Goal: Task Accomplishment & Management: Manage account settings

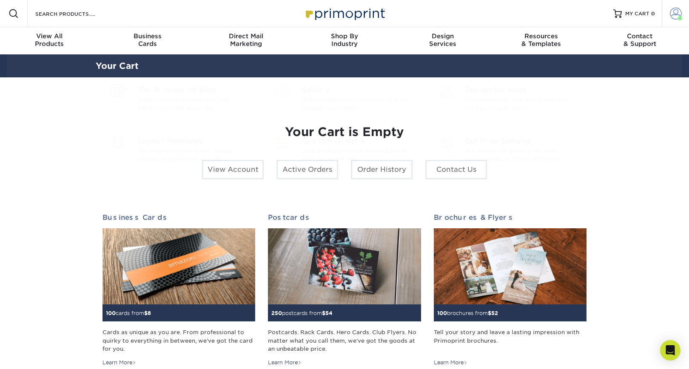
click at [679, 9] on span at bounding box center [676, 14] width 12 height 12
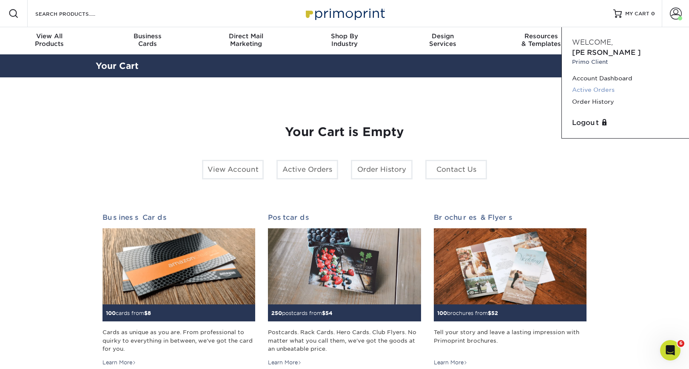
click at [595, 84] on link "Active Orders" at bounding box center [625, 89] width 107 height 11
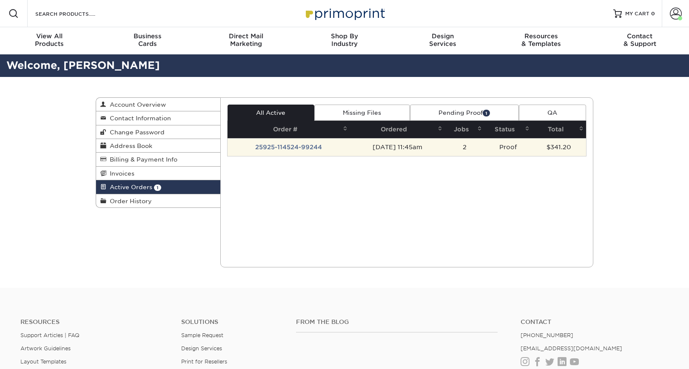
click at [384, 146] on td "09/25/2025 11:45am" at bounding box center [397, 147] width 95 height 18
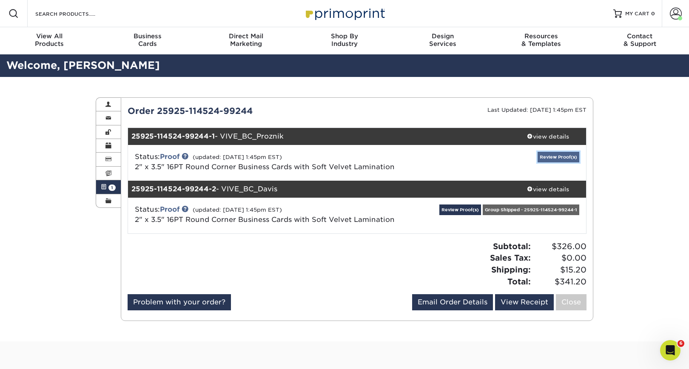
click at [549, 157] on link "Review Proof(s)" at bounding box center [559, 157] width 42 height 11
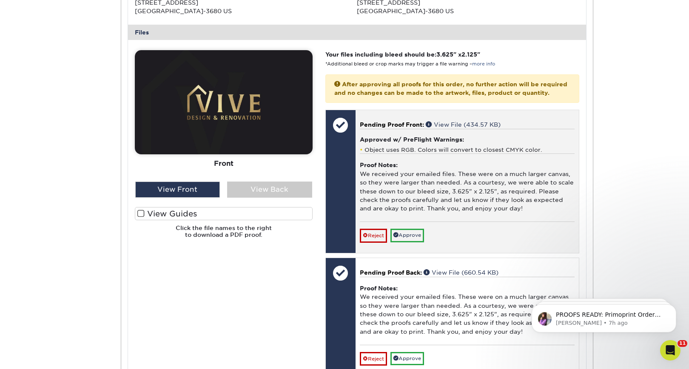
scroll to position [271, 0]
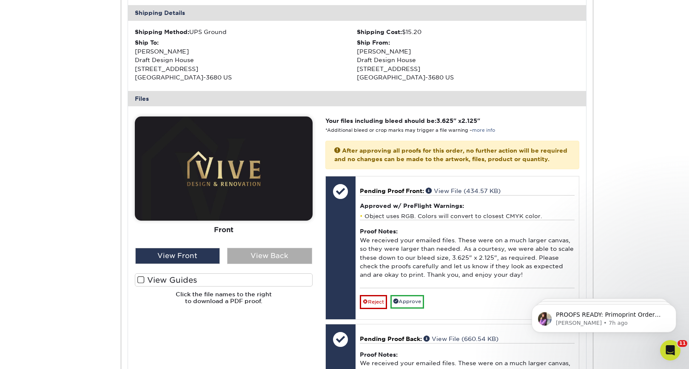
click at [250, 258] on div "View Back" at bounding box center [269, 256] width 85 height 16
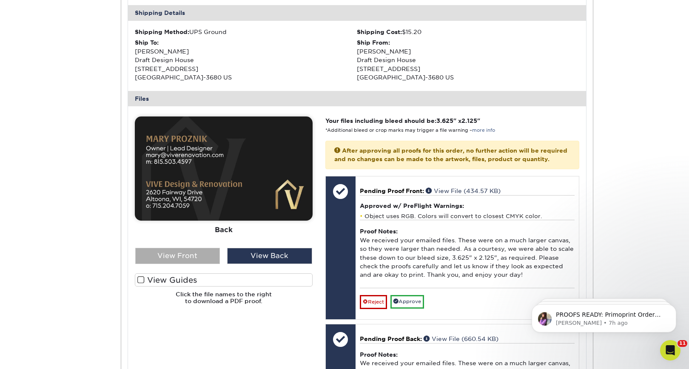
click at [189, 253] on div "View Front" at bounding box center [177, 256] width 85 height 16
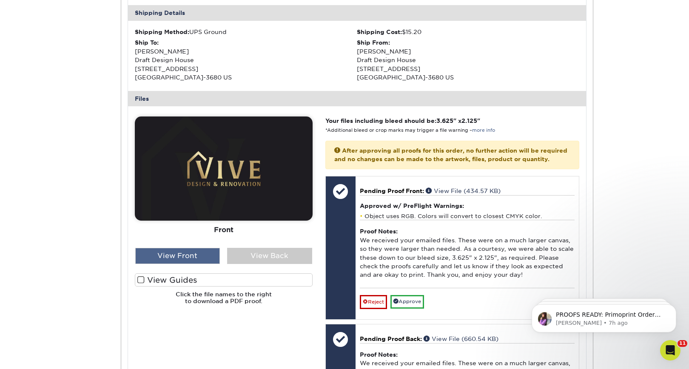
click at [177, 260] on div "View Front" at bounding box center [177, 256] width 85 height 16
click at [263, 255] on div "View Back" at bounding box center [269, 256] width 85 height 16
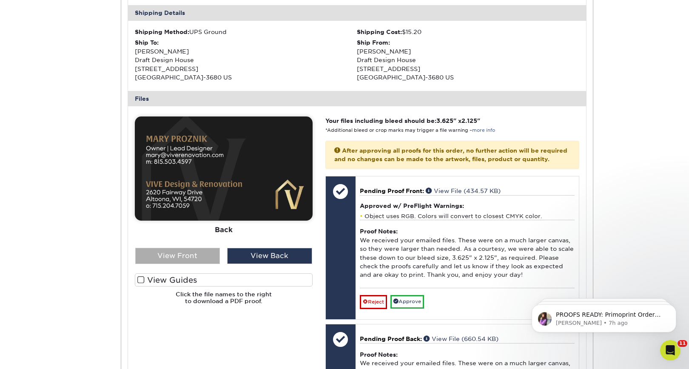
click at [208, 251] on div "View Front" at bounding box center [177, 256] width 85 height 16
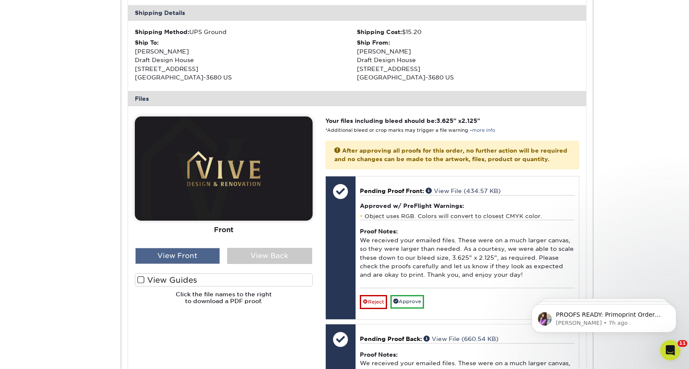
click at [203, 254] on div "View Front" at bounding box center [177, 256] width 85 height 16
click at [239, 254] on div "View Back" at bounding box center [269, 256] width 85 height 16
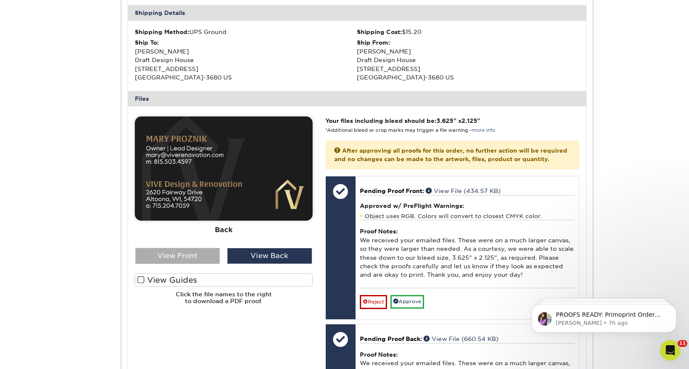
click at [194, 257] on div "View Front" at bounding box center [177, 256] width 85 height 16
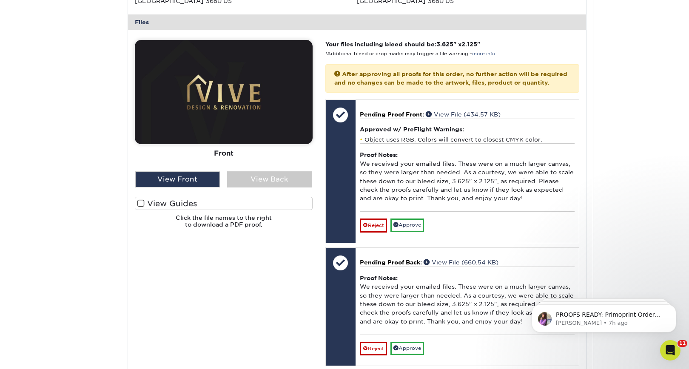
scroll to position [377, 0]
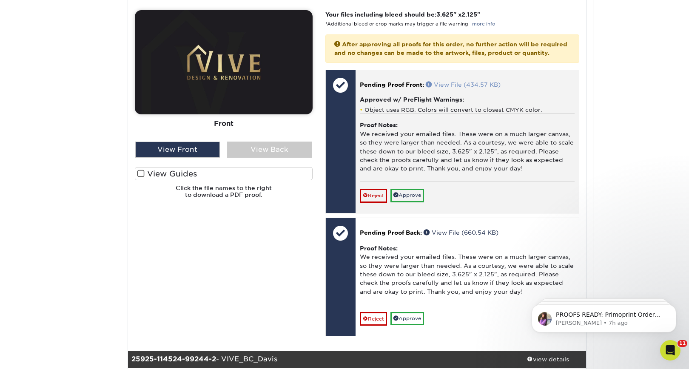
click at [456, 88] on link "View File (434.57 KB)" at bounding box center [463, 84] width 75 height 7
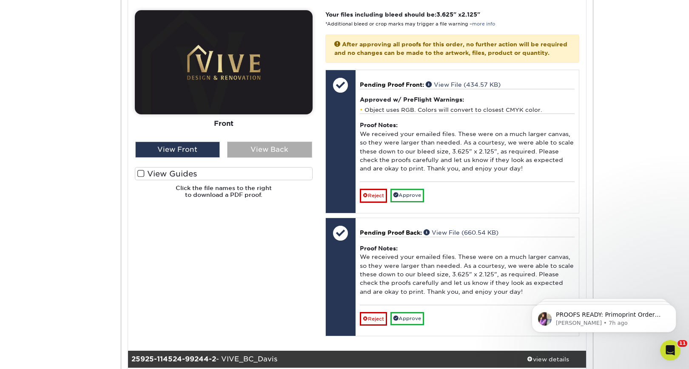
click at [285, 147] on div "View Back" at bounding box center [269, 150] width 85 height 16
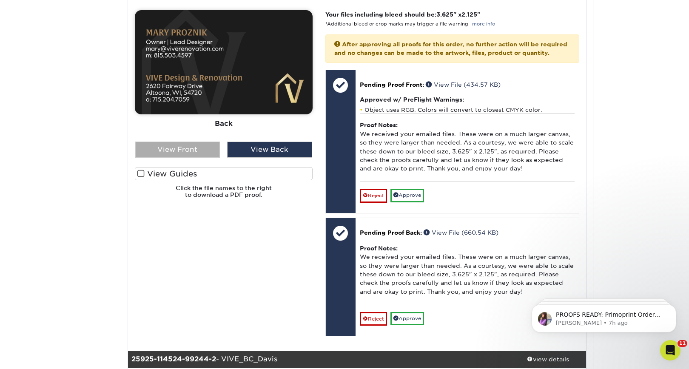
click at [189, 149] on div "View Front" at bounding box center [177, 150] width 85 height 16
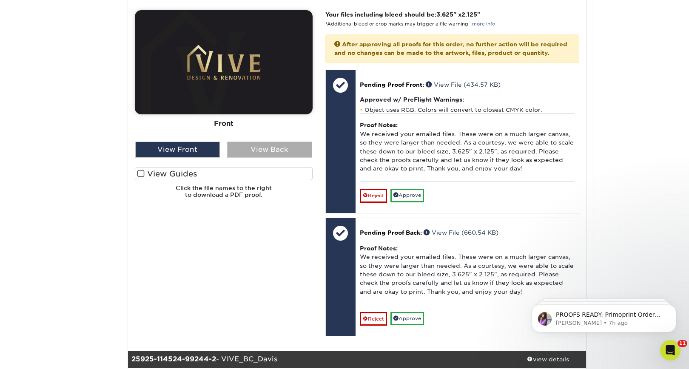
click at [247, 151] on div "View Back" at bounding box center [269, 150] width 85 height 16
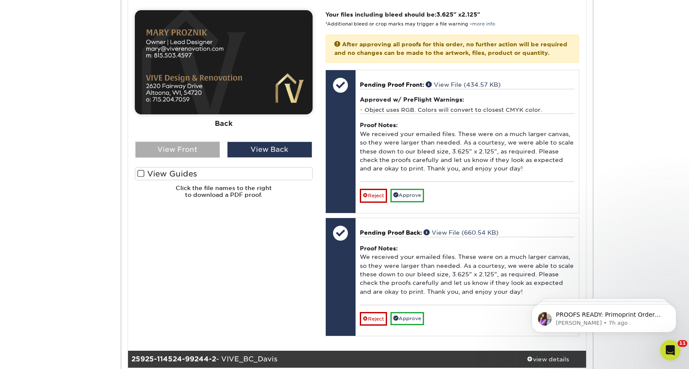
click at [189, 149] on div "View Front" at bounding box center [177, 150] width 85 height 16
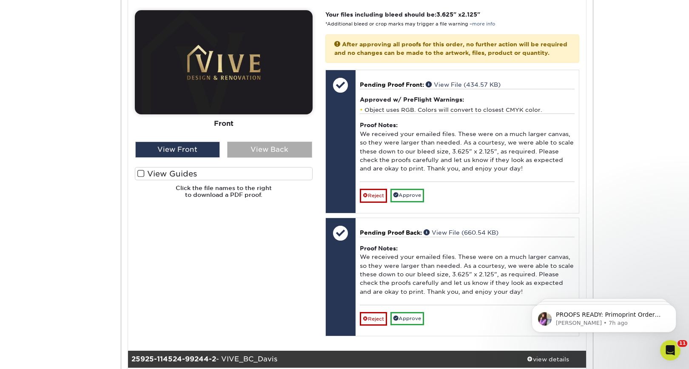
click at [248, 147] on div "View Back" at bounding box center [269, 150] width 85 height 16
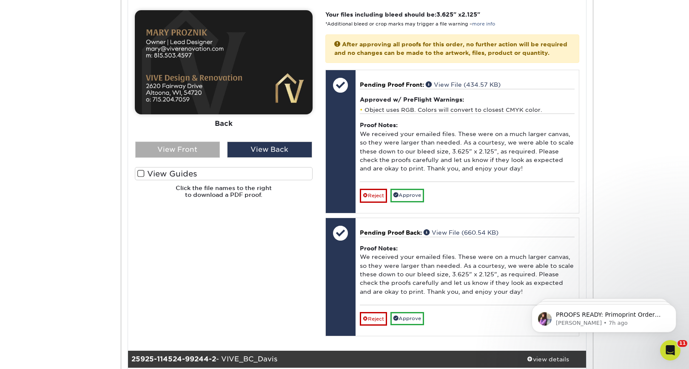
click at [204, 149] on div "View Front" at bounding box center [177, 150] width 85 height 16
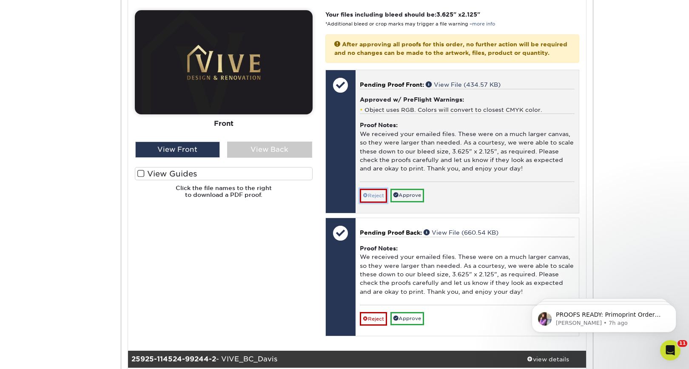
click at [376, 201] on link "Reject" at bounding box center [373, 196] width 27 height 14
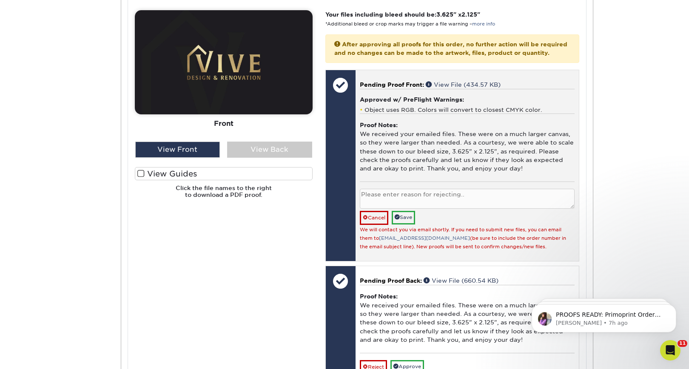
click at [384, 205] on textarea at bounding box center [467, 199] width 215 height 20
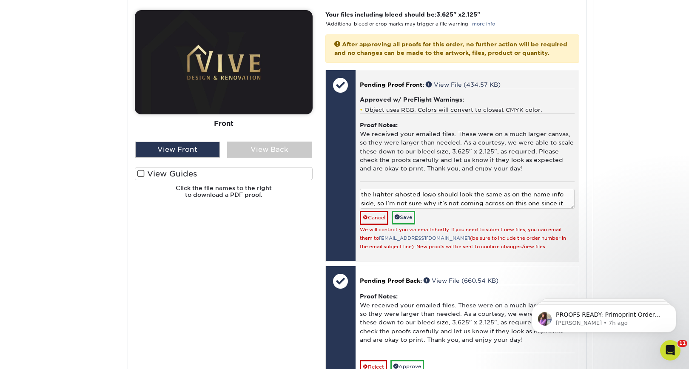
scroll to position [7, 0]
type textarea "the lighter ghosted logo should look the same as on the name info side, so I'm …"
click at [411, 224] on link "Save" at bounding box center [403, 217] width 23 height 13
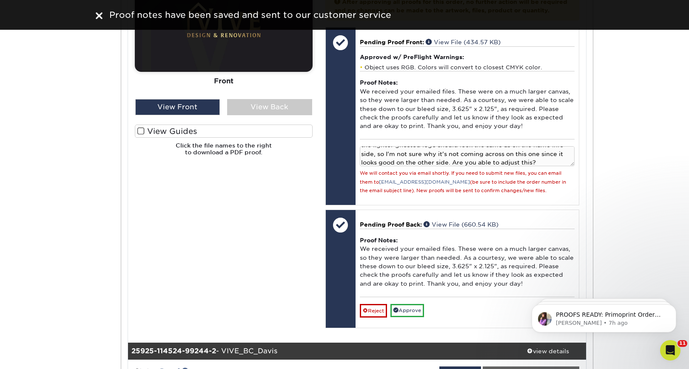
scroll to position [403, 0]
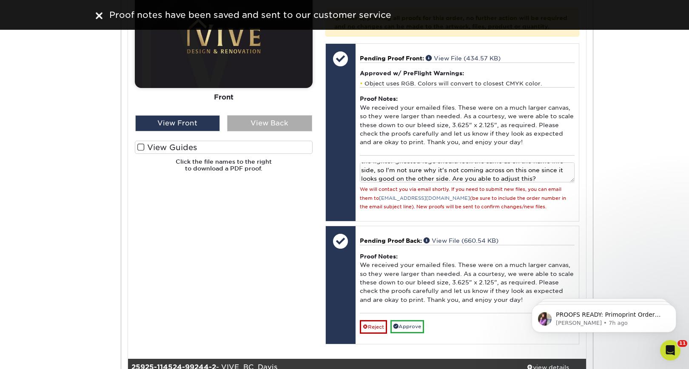
click at [253, 120] on div "View Back" at bounding box center [269, 123] width 85 height 16
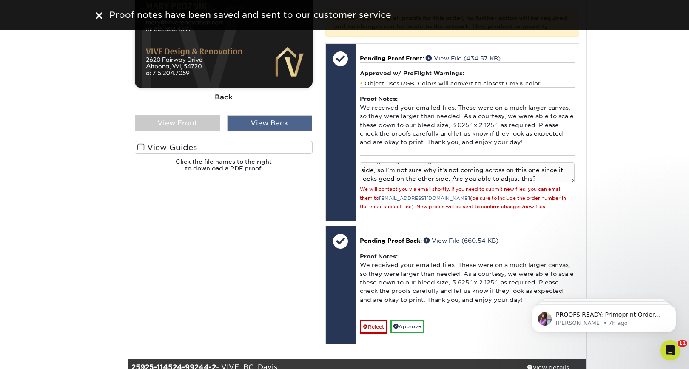
click at [253, 120] on div "View Back" at bounding box center [269, 123] width 85 height 16
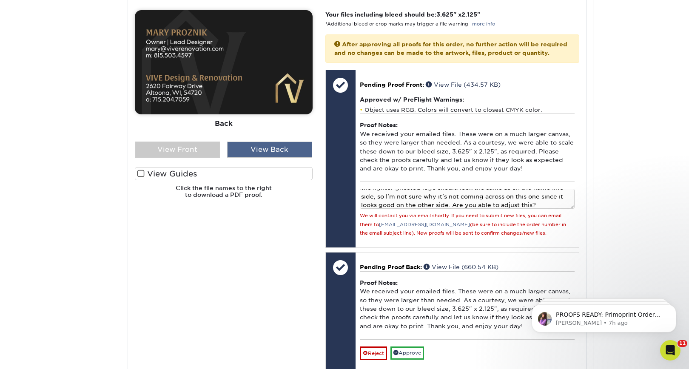
scroll to position [406, 0]
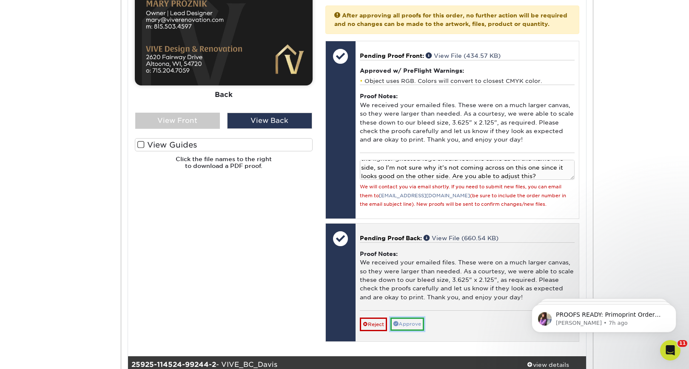
click at [412, 331] on link "Approve" at bounding box center [408, 324] width 34 height 13
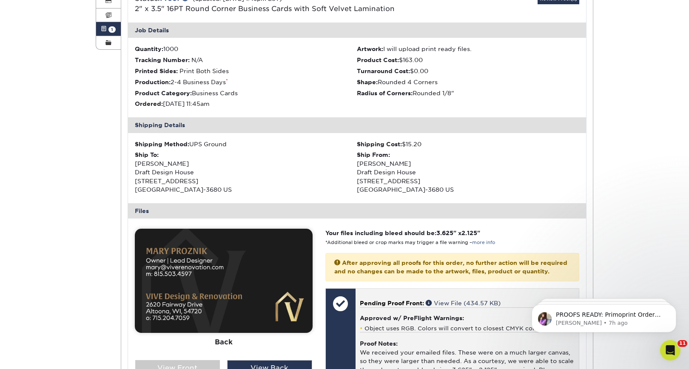
scroll to position [0, 0]
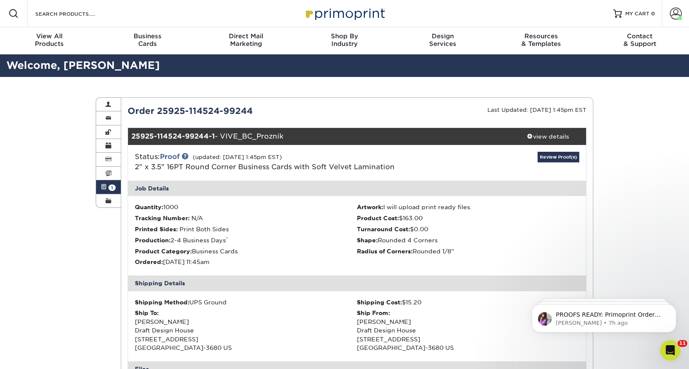
click at [106, 189] on link "Active Orders 1" at bounding box center [108, 187] width 25 height 14
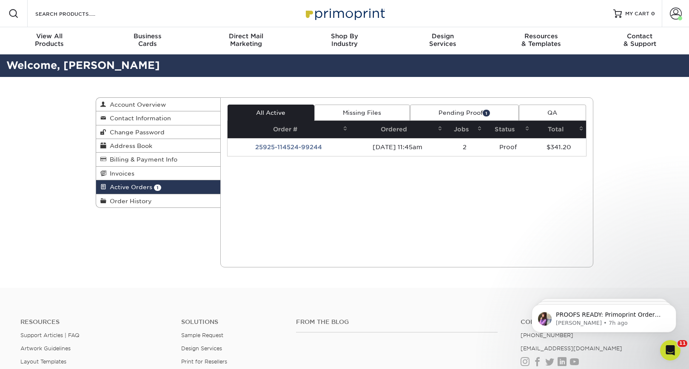
click at [474, 129] on th "Jobs" at bounding box center [465, 129] width 40 height 17
click at [480, 108] on link "Pending Proof 1" at bounding box center [464, 113] width 109 height 16
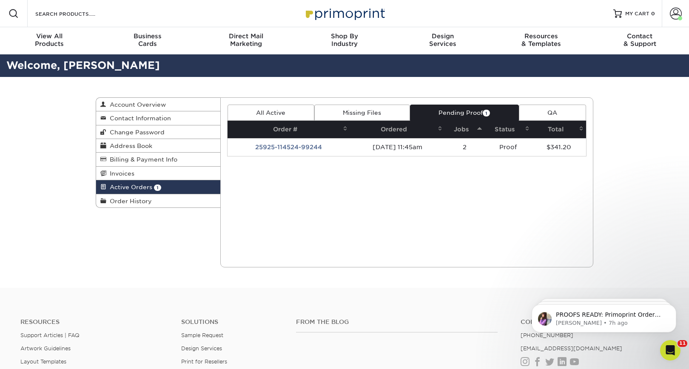
click at [478, 110] on link "Pending Proof 1" at bounding box center [464, 113] width 109 height 16
click at [300, 146] on td "25925-114524-99244" at bounding box center [289, 147] width 123 height 18
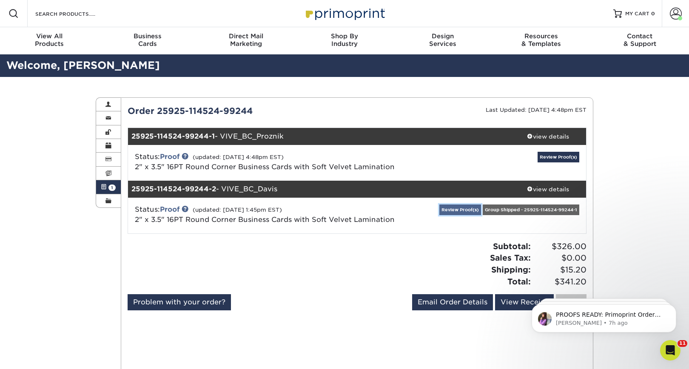
click at [449, 212] on link "Review Proof(s)" at bounding box center [461, 210] width 42 height 11
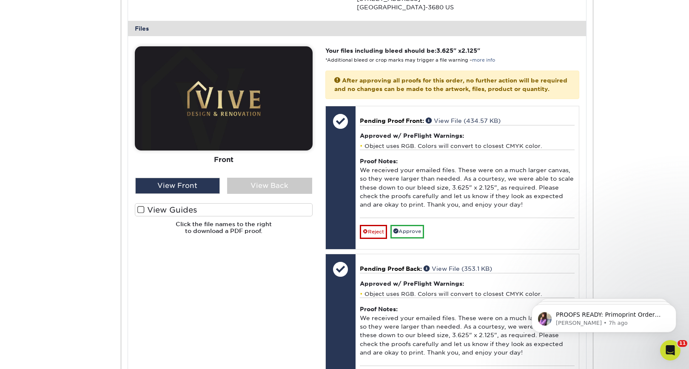
scroll to position [455, 0]
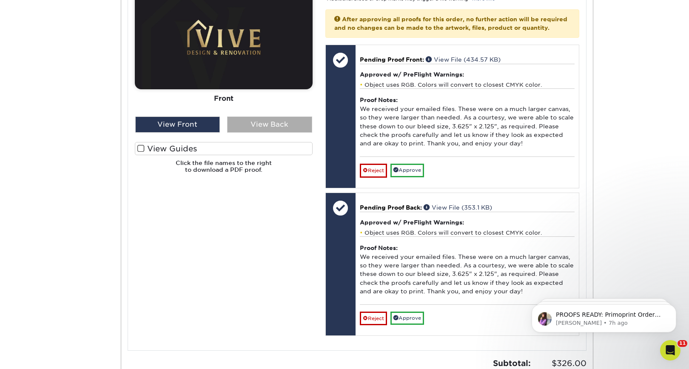
click at [252, 126] on div "View Back" at bounding box center [269, 125] width 85 height 16
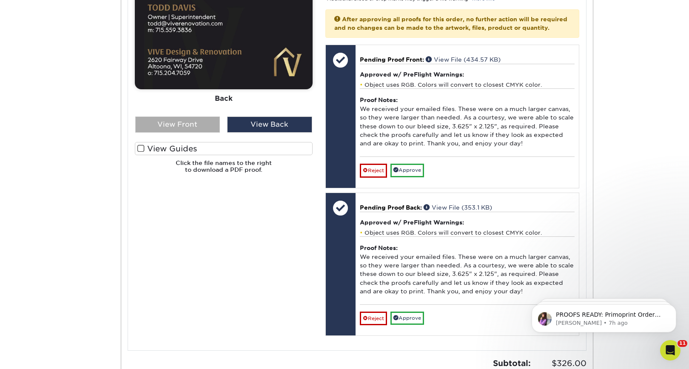
click at [190, 121] on div "View Front" at bounding box center [177, 125] width 85 height 16
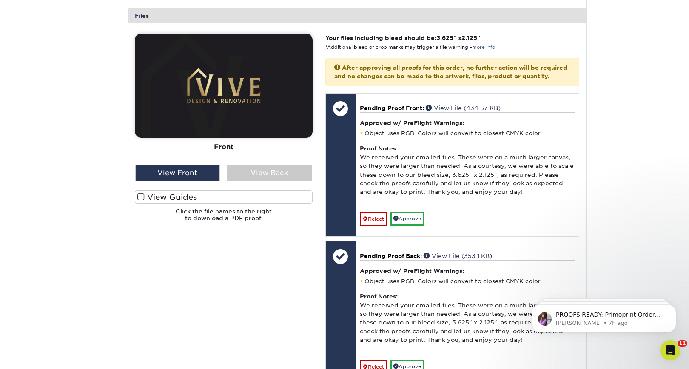
scroll to position [336, 0]
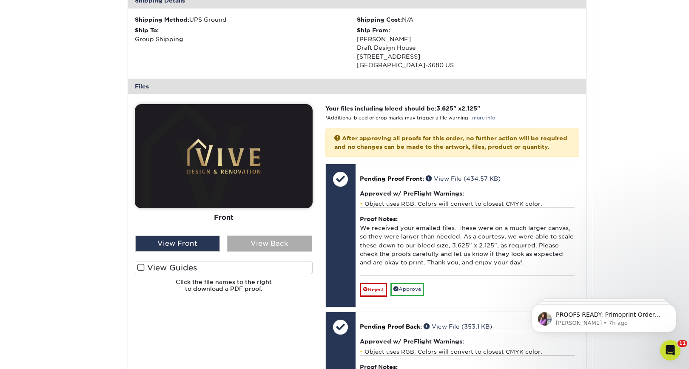
click at [262, 243] on div "View Back" at bounding box center [269, 244] width 85 height 16
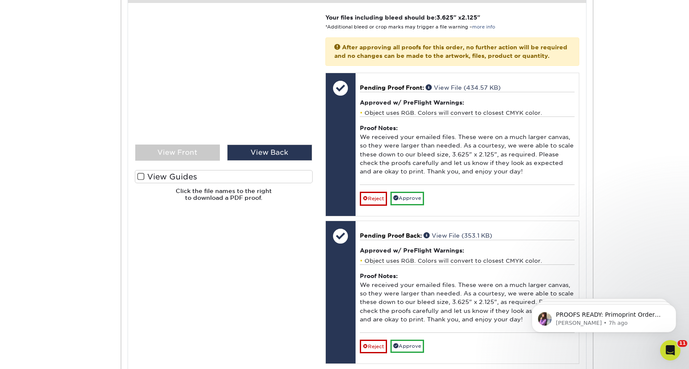
scroll to position [427, 0]
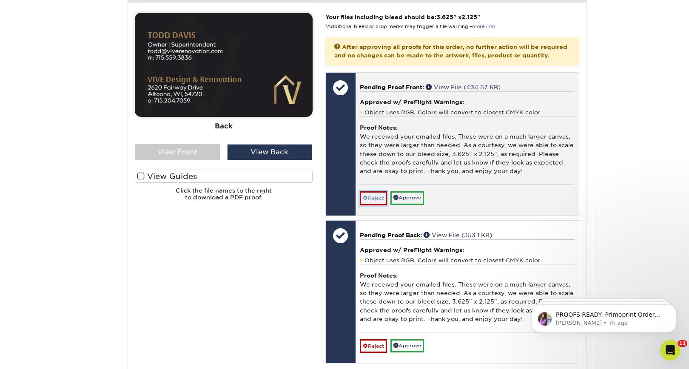
click at [379, 205] on link "Reject" at bounding box center [373, 199] width 27 height 14
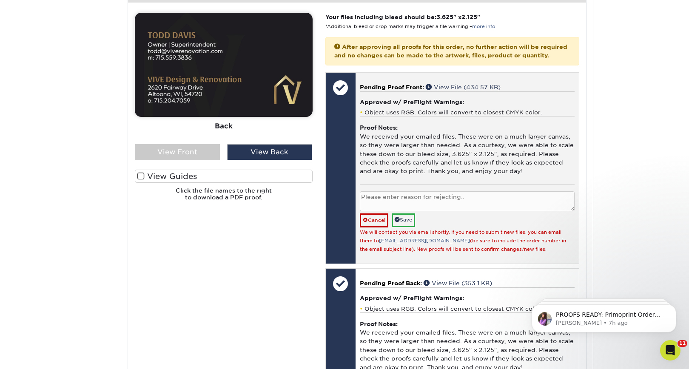
click at [380, 210] on textarea at bounding box center [467, 202] width 215 height 20
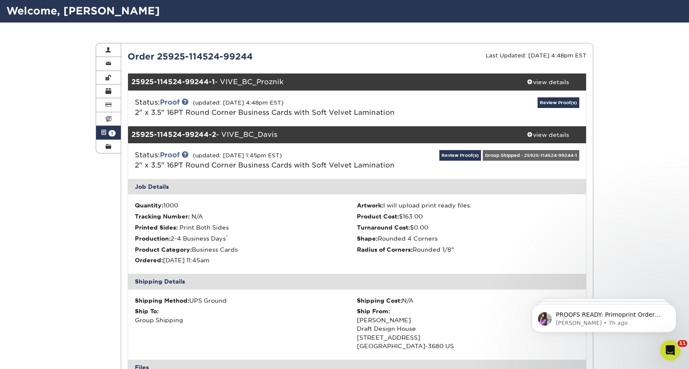
scroll to position [44, 0]
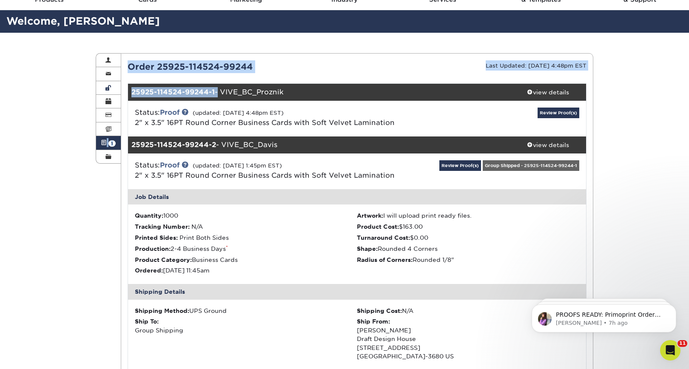
drag, startPoint x: 217, startPoint y: 92, endPoint x: 118, endPoint y: 94, distance: 98.3
click at [118, 53] on div "Active Orders Account Overview Contact Information Change Password Address Book…" at bounding box center [345, 53] width 498 height 0
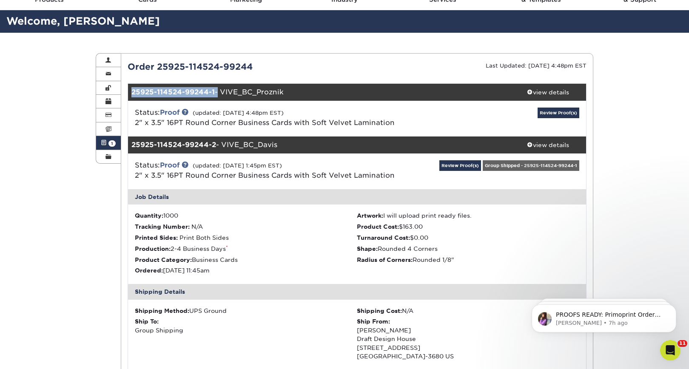
drag, startPoint x: 216, startPoint y: 93, endPoint x: 129, endPoint y: 92, distance: 86.8
click at [129, 92] on div "25925-114524-99244-1 - VIVE_BC_Proznik" at bounding box center [319, 92] width 382 height 17
copy div "25925-114524-99244-1"
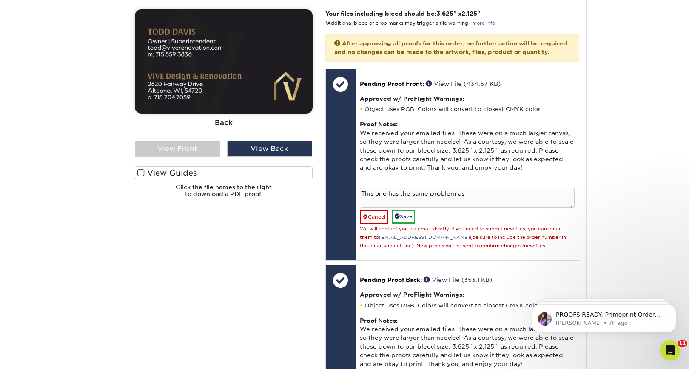
scroll to position [464, 0]
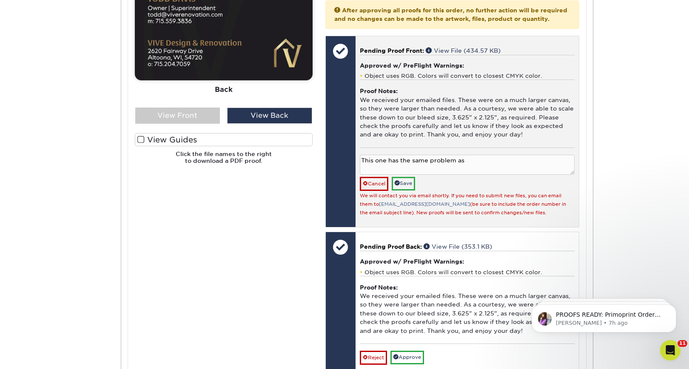
click at [487, 168] on textarea "This one has the same problem as" at bounding box center [467, 165] width 215 height 20
paste textarea "25925-114524-99244-1"
click at [385, 175] on textarea "This one has the same problem as 25925-114524-99244-1. The logo should be ghost…" at bounding box center [467, 165] width 215 height 20
click at [469, 175] on textarea "This one has the same problem as 25925-114524-99244-1. The logo should be ghost…" at bounding box center [467, 165] width 215 height 20
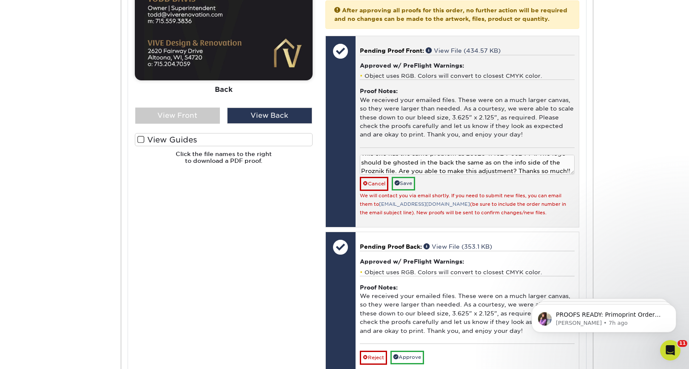
click at [430, 173] on textarea "This one has the same problem as 25925-114524-99244-1. The logo should be ghost…" at bounding box center [467, 165] width 215 height 20
type textarea "This one has the same problem as 25925-114524-99244-1. The logo should be ghost…"
click at [414, 190] on link "Save" at bounding box center [403, 183] width 23 height 13
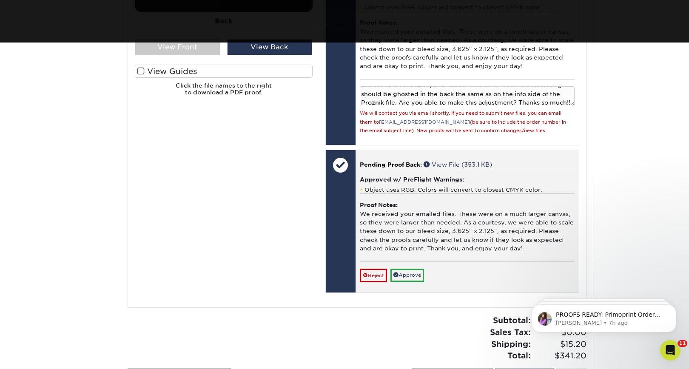
scroll to position [538, 0]
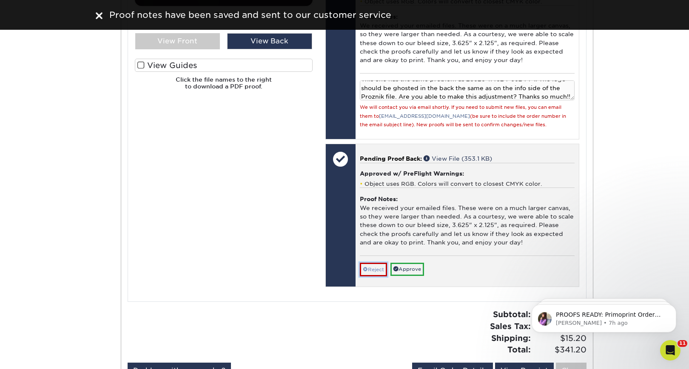
click at [377, 277] on link "Reject" at bounding box center [373, 270] width 27 height 14
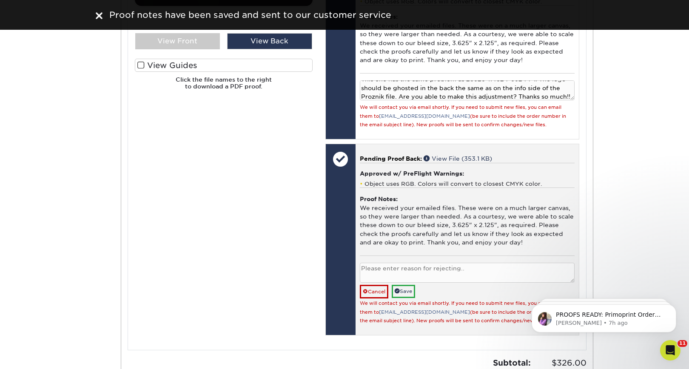
click at [377, 280] on textarea at bounding box center [467, 273] width 215 height 20
paste textarea "This one has the same problem as 25925-114524-99244-1. The logo should be ghost…"
type textarea "This one has the same problem as 25925-114524-99244-1. The logo should be ghost…"
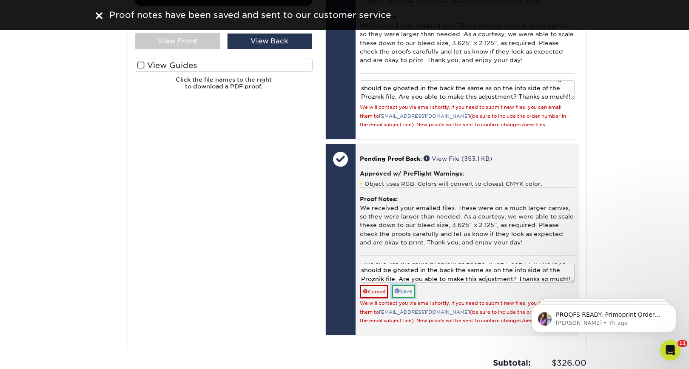
click at [409, 298] on link "Save" at bounding box center [403, 291] width 23 height 13
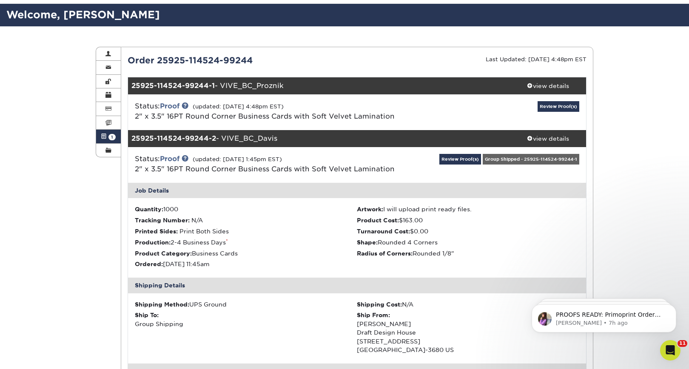
scroll to position [0, 0]
